Goal: Communication & Community: Answer question/provide support

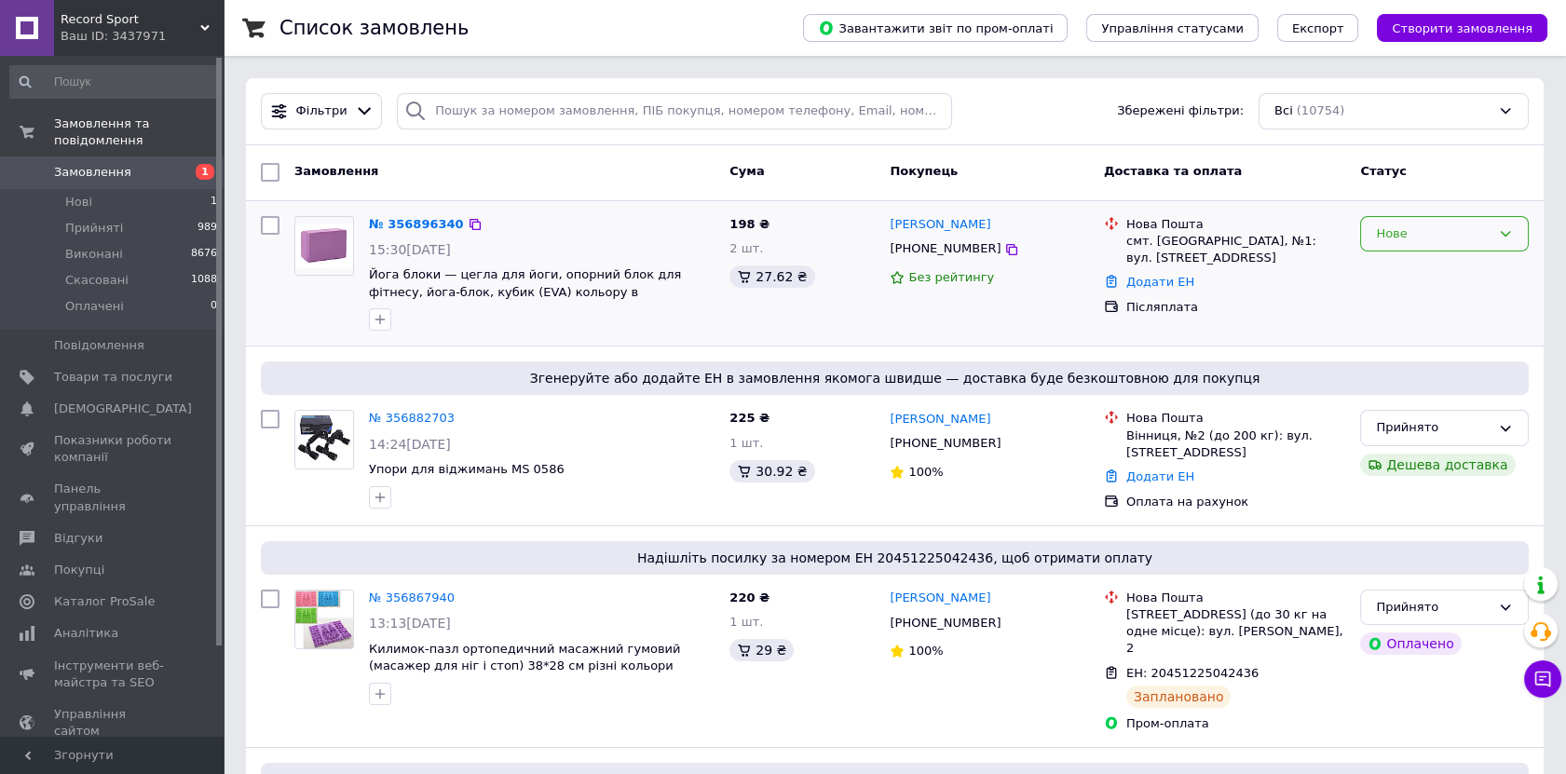
click at [1401, 237] on div "Нове" at bounding box center [1433, 235] width 115 height 20
click at [1407, 272] on li "Прийнято" at bounding box center [1444, 272] width 167 height 34
click at [1547, 694] on button "Чат з покупцем" at bounding box center [1542, 679] width 37 height 37
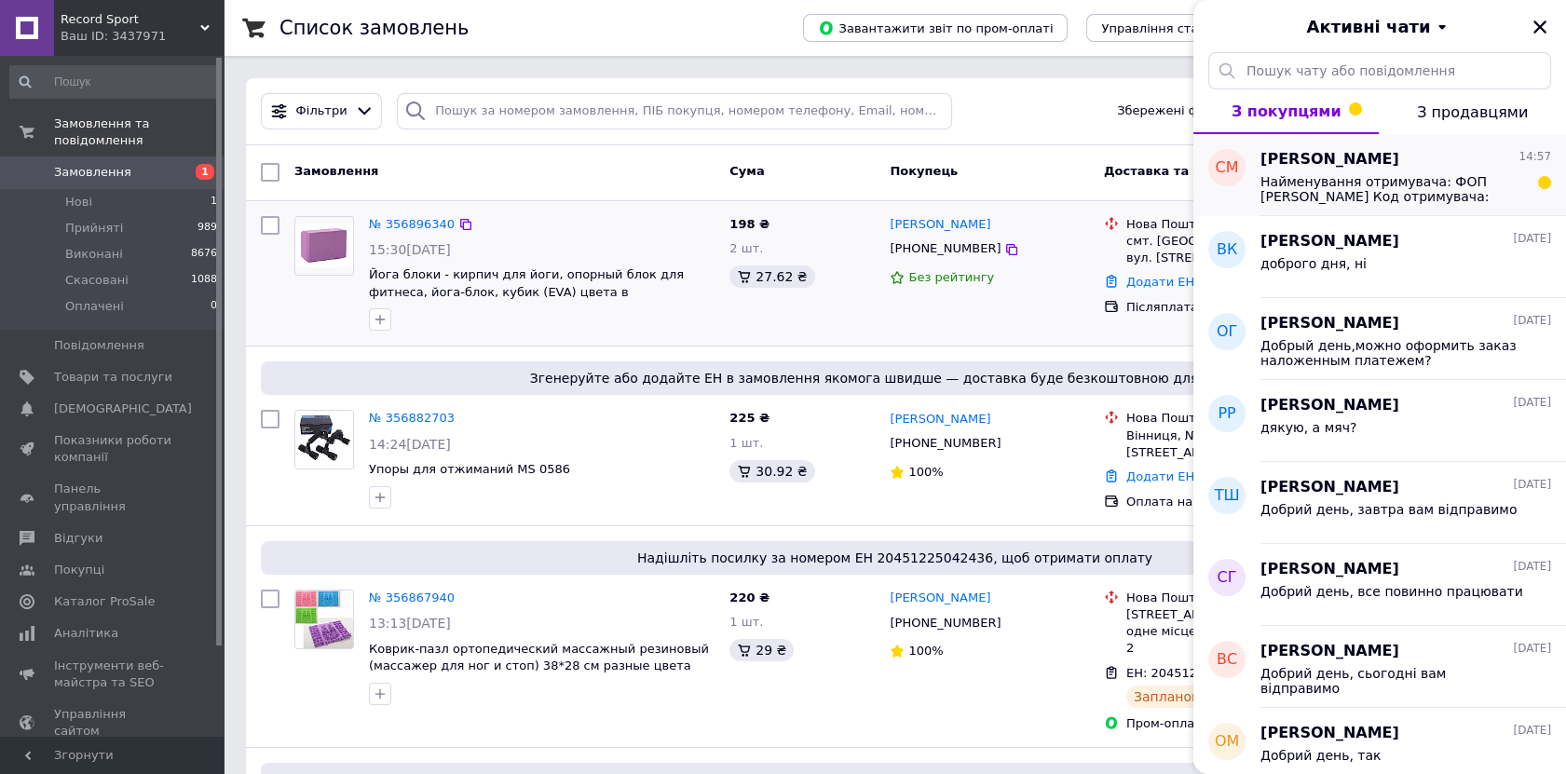
click at [1429, 172] on div "Найменування отримувача: ФОП Візнюк Вадим Ігорович Код отримувача: 3614403117 Р…" at bounding box center [1406, 188] width 291 height 34
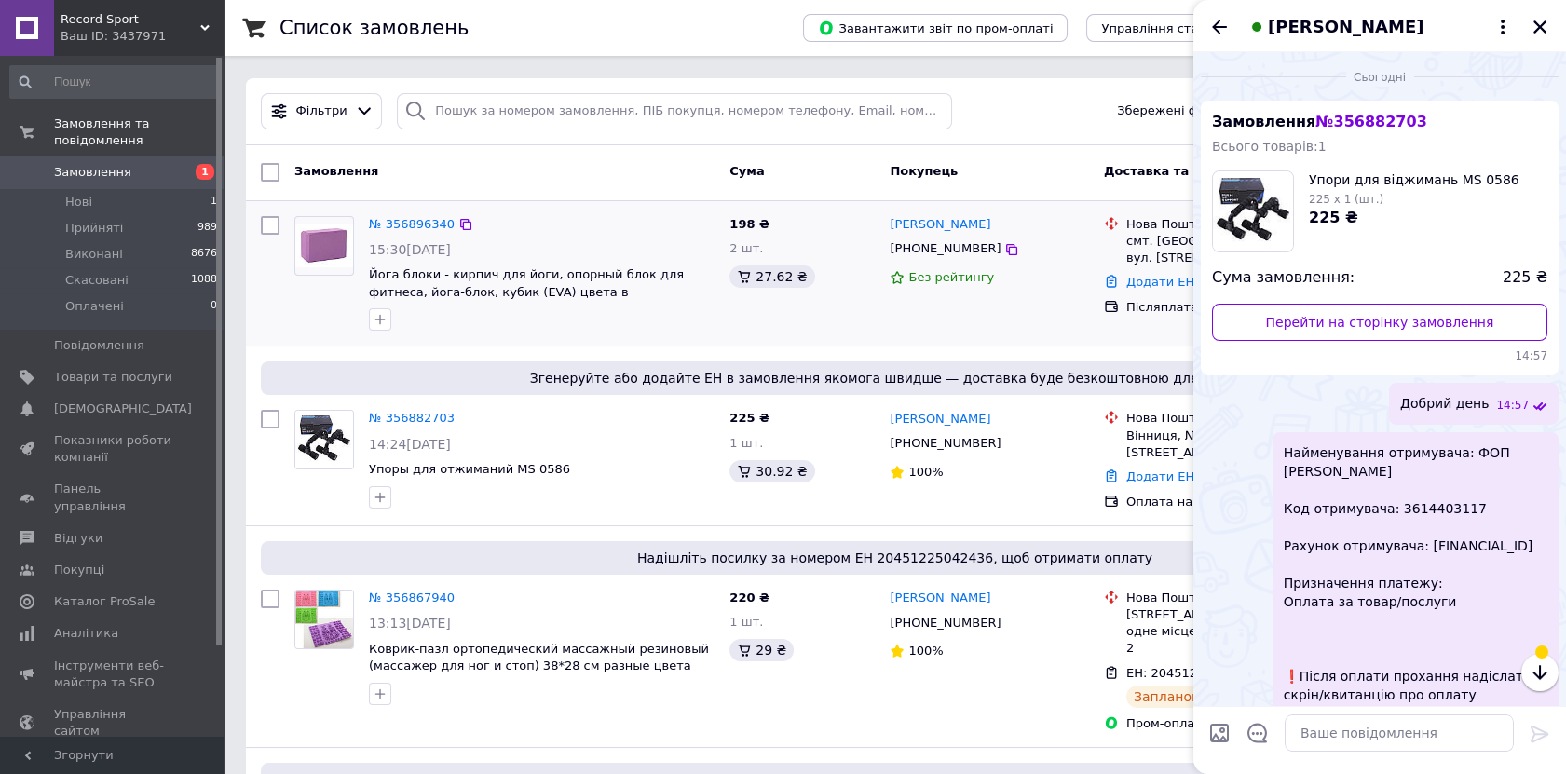
scroll to position [111, 0]
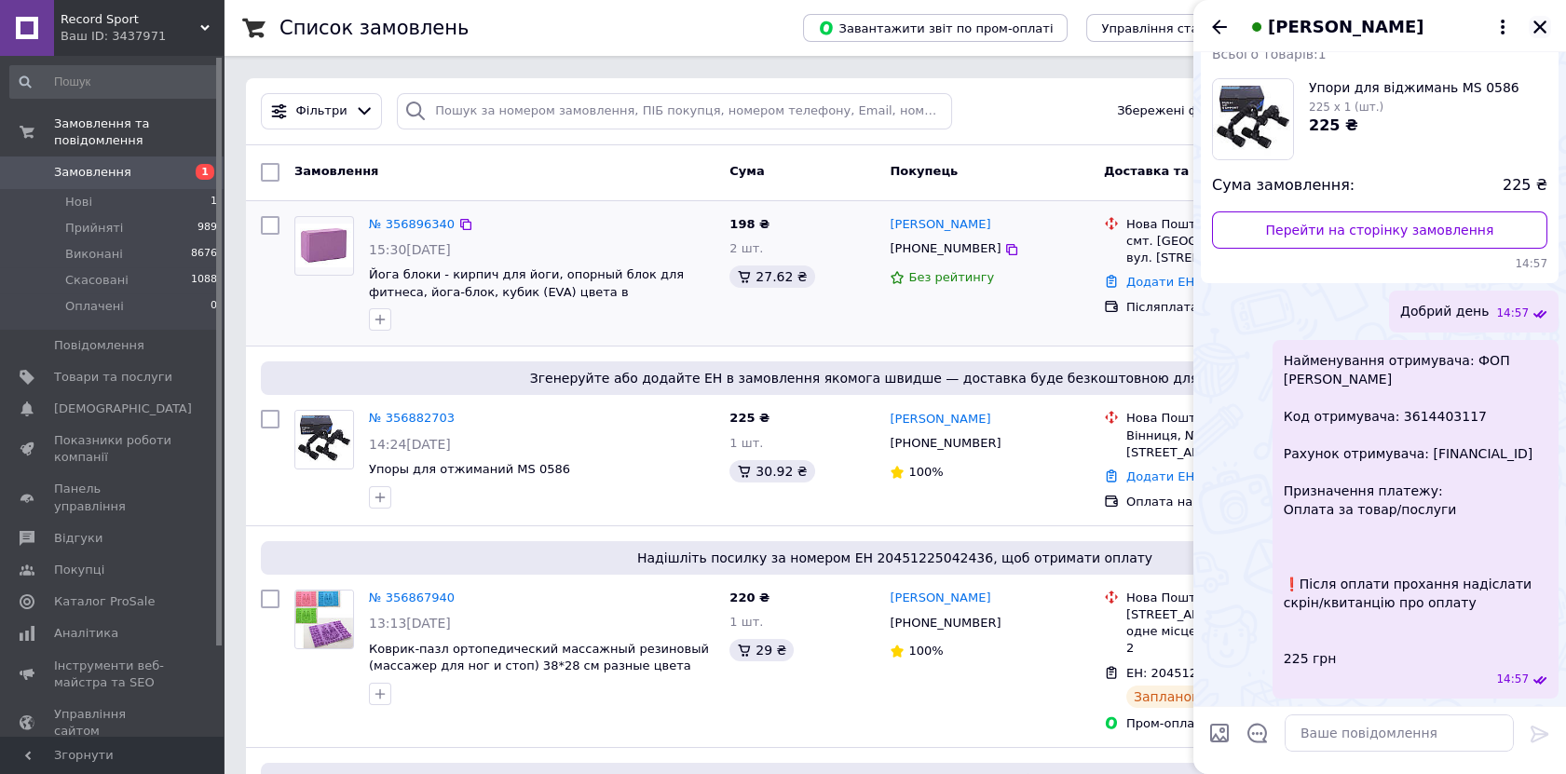
click at [1538, 28] on icon "Закрити" at bounding box center [1540, 27] width 17 height 17
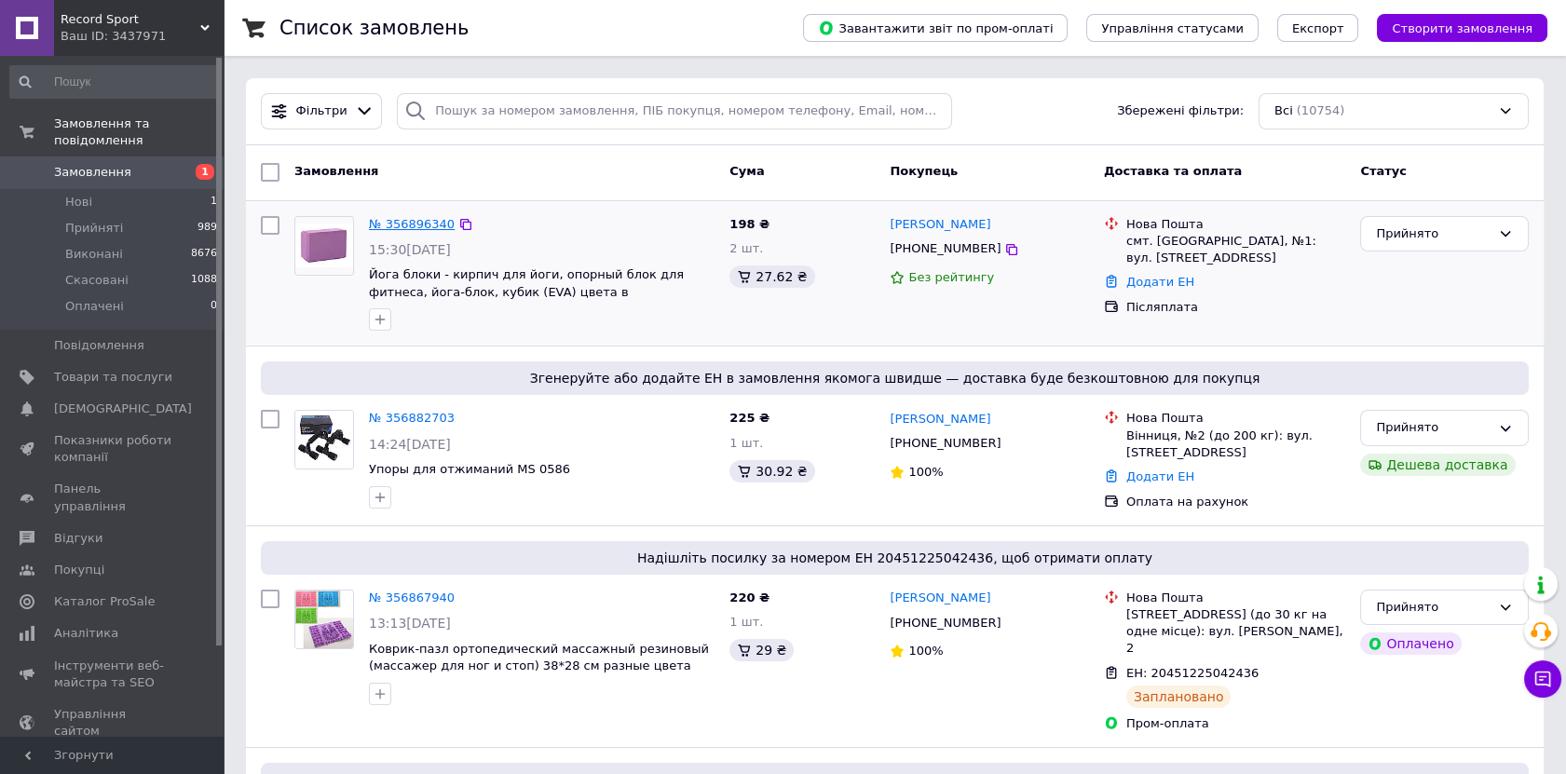
click at [424, 222] on link "№ 356896340" at bounding box center [412, 224] width 86 height 14
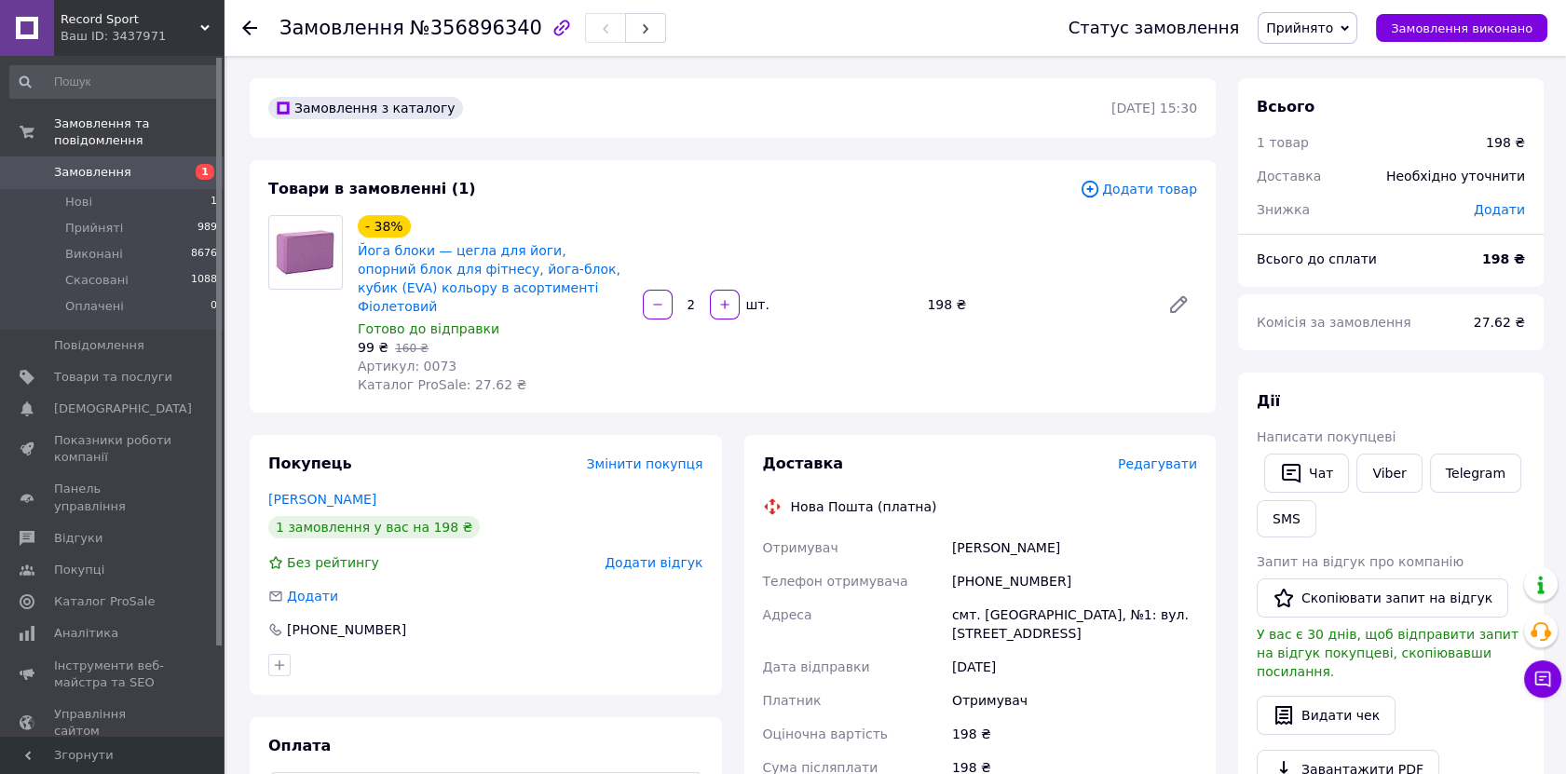
click at [1377, 433] on div "Написати покупцеві" at bounding box center [1391, 437] width 268 height 19
click at [1377, 458] on link "Viber" at bounding box center [1389, 473] width 65 height 39
click at [1401, 466] on link "Viber" at bounding box center [1389, 473] width 65 height 39
